Goal: Information Seeking & Learning: Learn about a topic

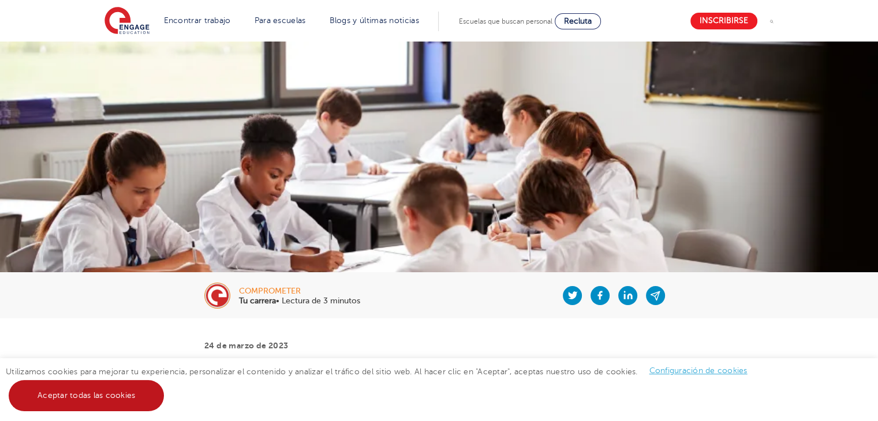
click at [98, 392] on font "Aceptar todas las cookies" at bounding box center [87, 395] width 98 height 9
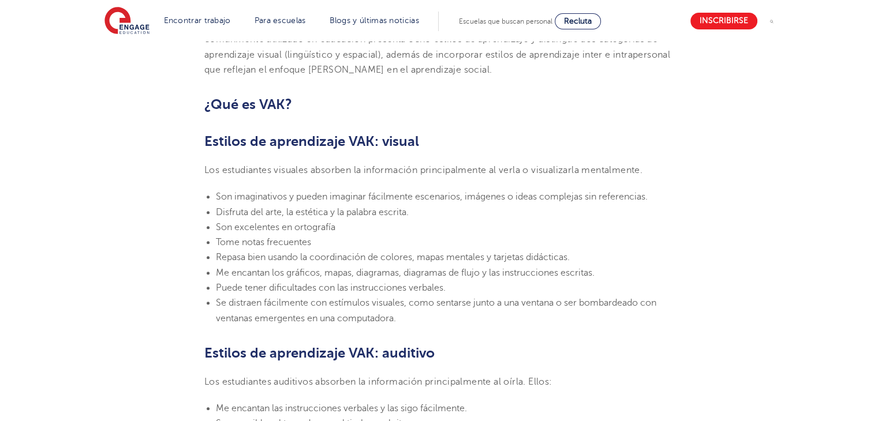
scroll to position [750, 0]
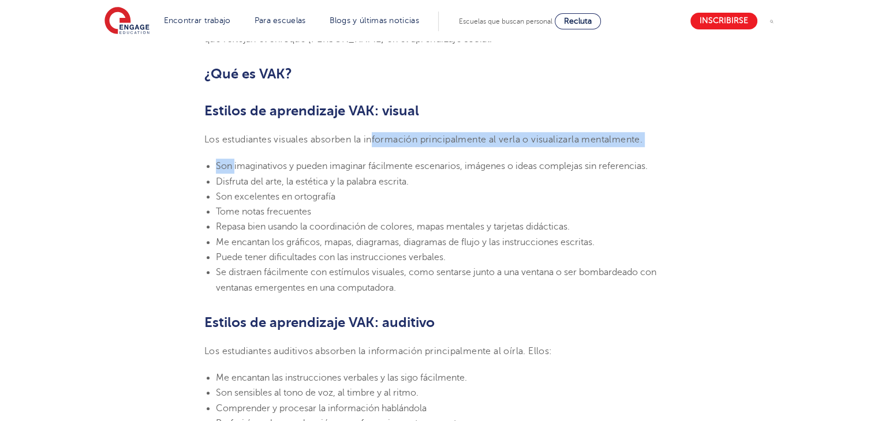
drag, startPoint x: 235, startPoint y: 148, endPoint x: 375, endPoint y: 130, distance: 140.7
click at [375, 130] on section "[DATE][PERSON_NAME] Estilos de aprendizaje VAK: ¿Qué son y qué significan? Enga…" at bounding box center [439, 391] width 700 height 1646
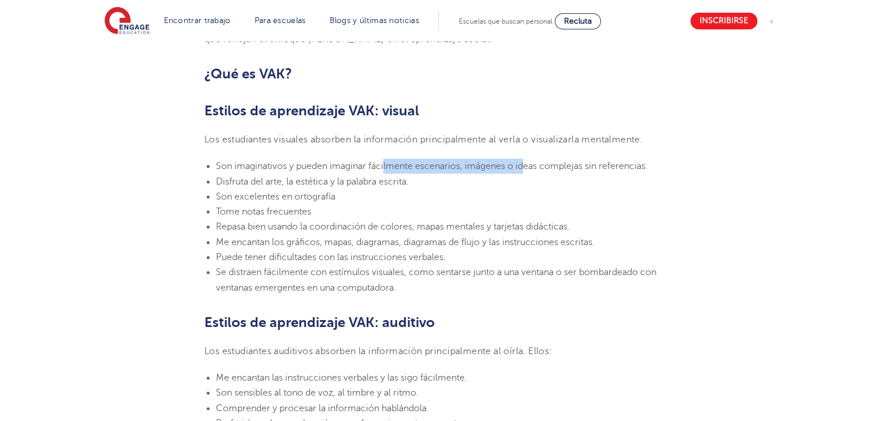
drag, startPoint x: 385, startPoint y: 164, endPoint x: 524, endPoint y: 162, distance: 138.5
click at [524, 162] on font "Son imaginativos y pueden imaginar fácilmente escenarios, imágenes o ideas comp…" at bounding box center [432, 166] width 432 height 10
click at [423, 193] on li "Son excelentes en ortografía" at bounding box center [445, 196] width 458 height 15
drag, startPoint x: 374, startPoint y: 171, endPoint x: 424, endPoint y: 163, distance: 50.3
click at [424, 163] on li "Son imaginativos y pueden imaginar fácilmente escenarios, imágenes o ideas comp…" at bounding box center [445, 166] width 458 height 15
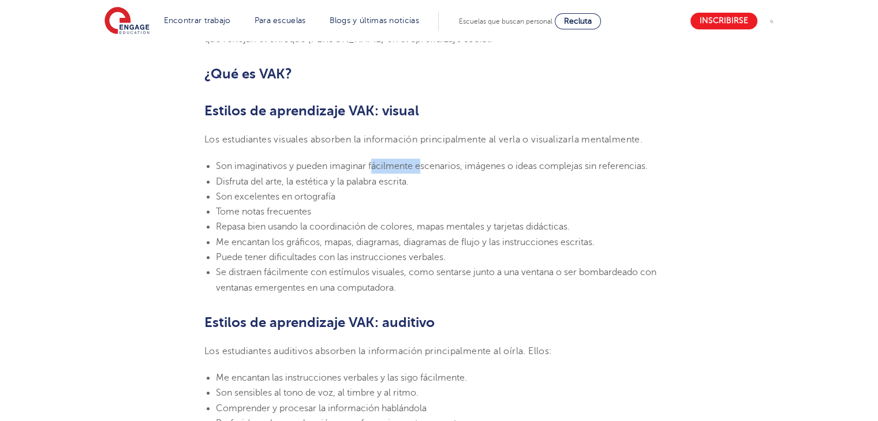
click at [424, 163] on font "Son imaginativos y pueden imaginar fácilmente escenarios, imágenes o ideas comp…" at bounding box center [432, 166] width 432 height 10
drag, startPoint x: 249, startPoint y: 190, endPoint x: 279, endPoint y: 190, distance: 30.0
click at [279, 190] on li "Son excelentes en ortografía" at bounding box center [445, 196] width 458 height 15
click at [315, 205] on li "Tome notas frecuentes" at bounding box center [445, 211] width 458 height 15
drag, startPoint x: 320, startPoint y: 183, endPoint x: 400, endPoint y: 183, distance: 80.2
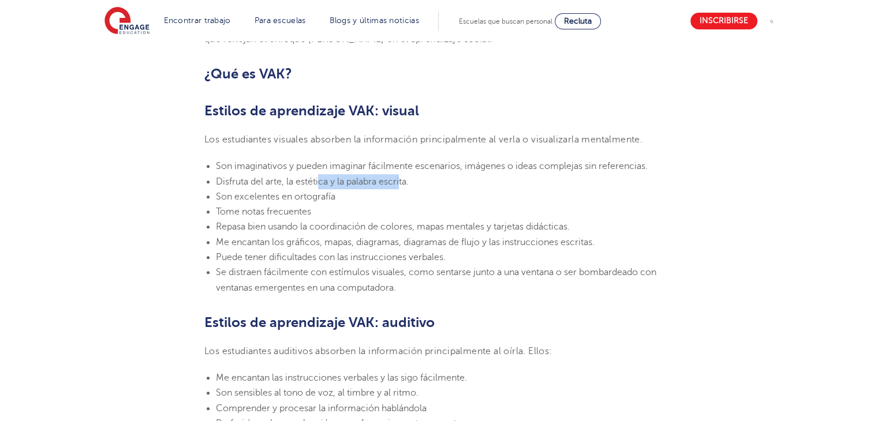
click at [400, 183] on font "Disfruta del arte, la estética y la palabra escrita." at bounding box center [312, 182] width 193 height 10
drag, startPoint x: 279, startPoint y: 225, endPoint x: 355, endPoint y: 224, distance: 76.2
click at [355, 224] on font "Repasa bien usando la coordinación de colores, mapas mentales y tarjetas didáct…" at bounding box center [393, 227] width 354 height 10
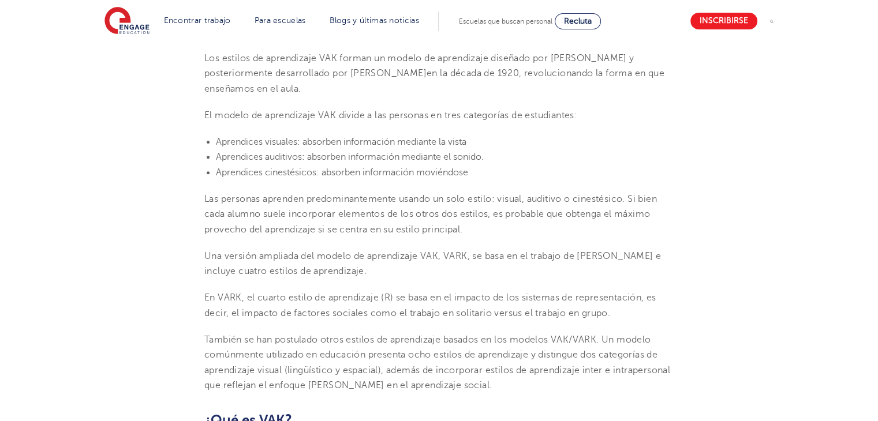
scroll to position [462, 0]
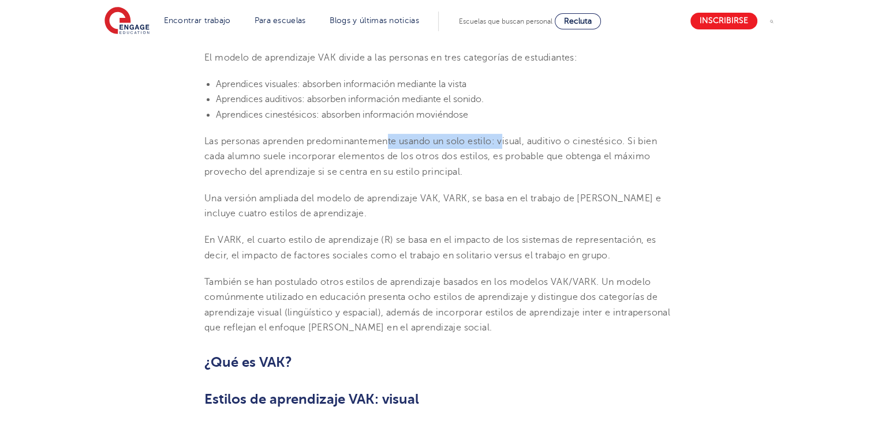
drag, startPoint x: 398, startPoint y: 137, endPoint x: 507, endPoint y: 134, distance: 109.7
click at [507, 134] on p "Las personas aprenden predominantemente usando un solo estilo: visual, auditivo…" at bounding box center [438, 157] width 469 height 46
click at [471, 138] on font "Las personas aprenden predominantemente usando un solo estilo: visual, auditivo…" at bounding box center [430, 156] width 452 height 41
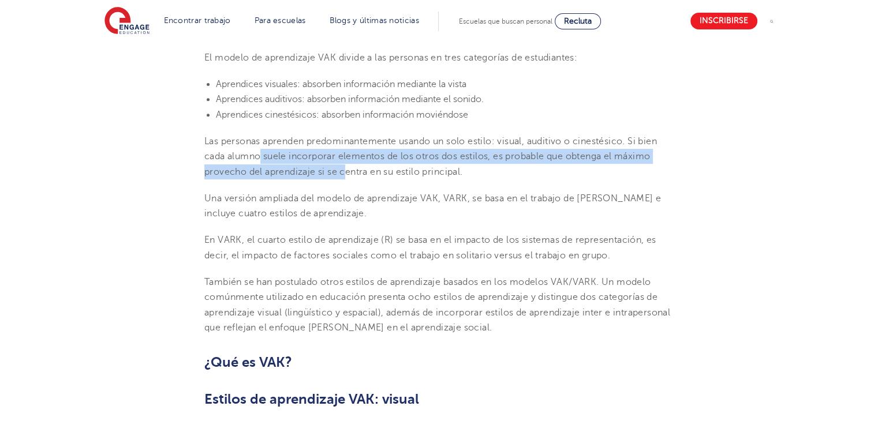
drag, startPoint x: 259, startPoint y: 160, endPoint x: 346, endPoint y: 174, distance: 88.8
click at [348, 172] on font "Las personas aprenden predominantemente usando un solo estilo: visual, auditivo…" at bounding box center [430, 156] width 452 height 41
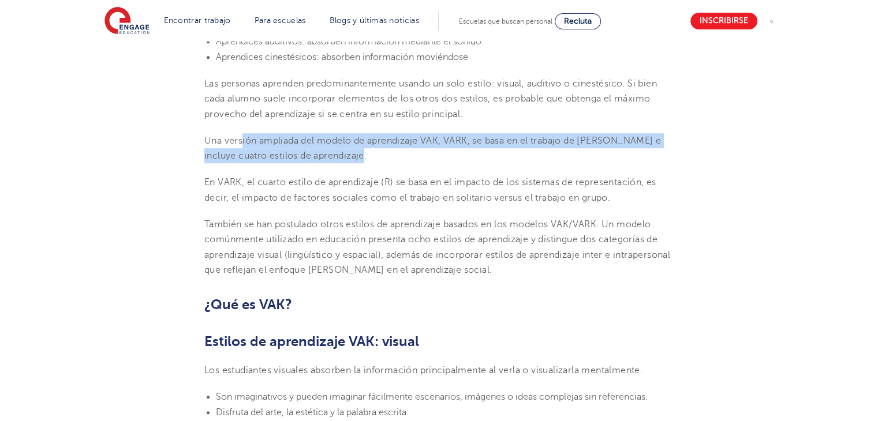
drag, startPoint x: 242, startPoint y: 133, endPoint x: 385, endPoint y: 159, distance: 144.9
click at [385, 159] on p "Una versión ampliada del modelo de aprendizaje VAK, VARK, se basa en el trabajo…" at bounding box center [438, 148] width 469 height 31
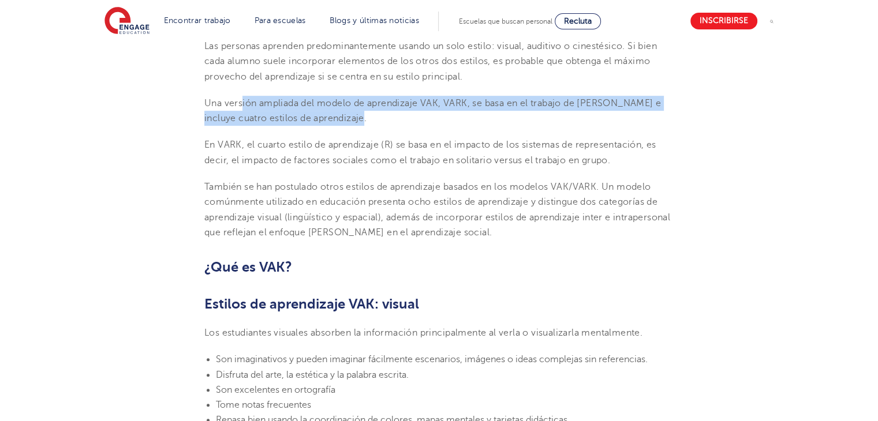
scroll to position [577, 0]
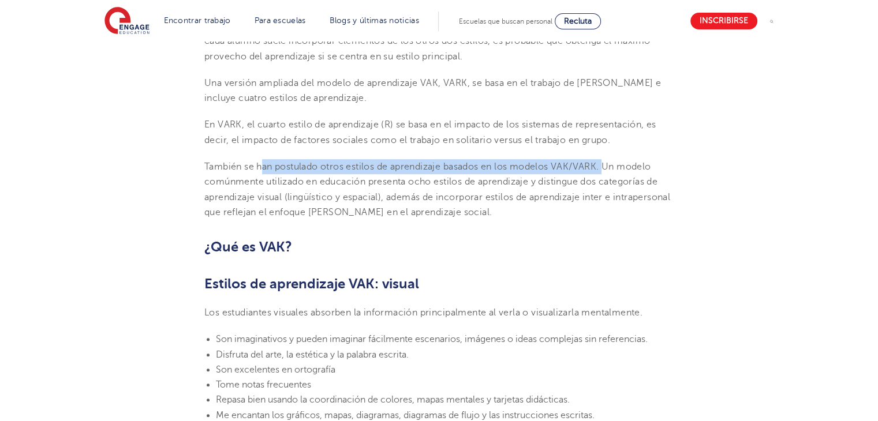
drag, startPoint x: 360, startPoint y: 166, endPoint x: 605, endPoint y: 160, distance: 245.3
click at [605, 160] on p "También se han postulado otros estilos de aprendizaje basados ​​en los modelos …" at bounding box center [438, 189] width 469 height 61
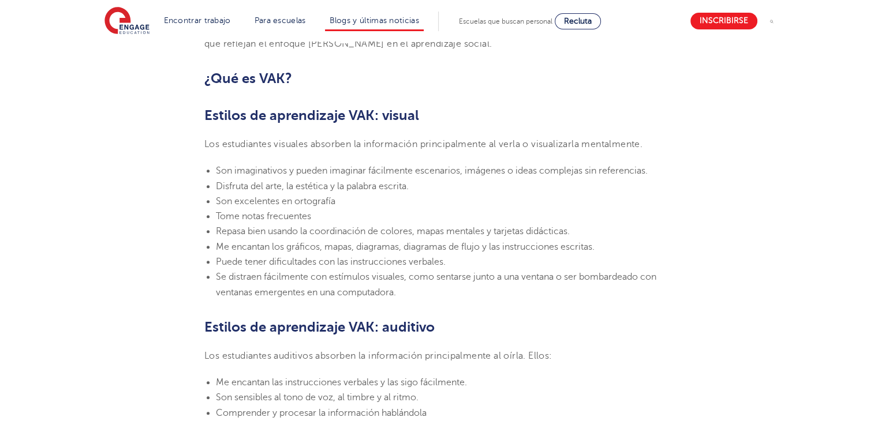
scroll to position [750, 0]
